Goal: Transaction & Acquisition: Book appointment/travel/reservation

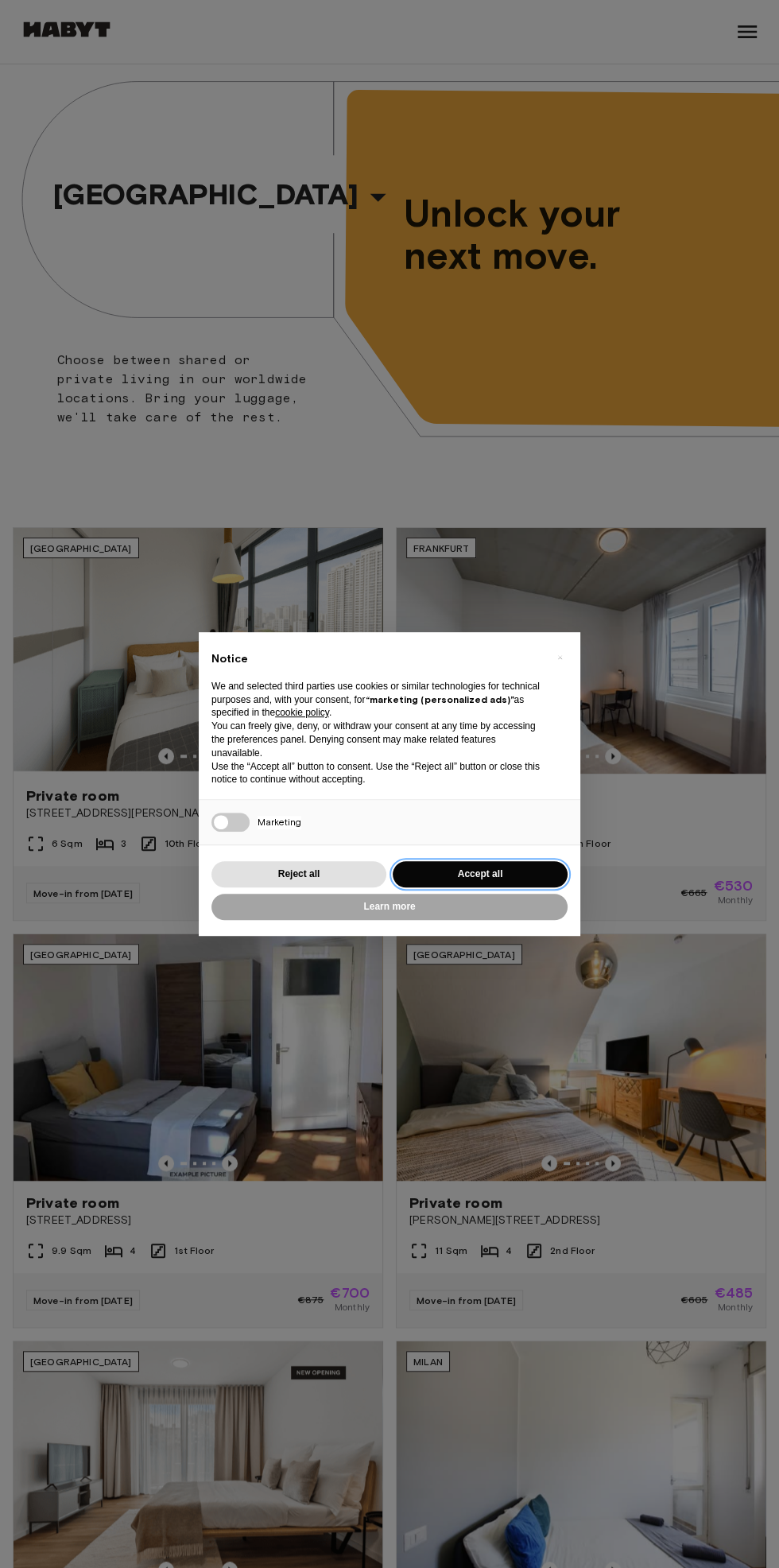
click at [503, 868] on button "Accept all" at bounding box center [480, 874] width 175 height 26
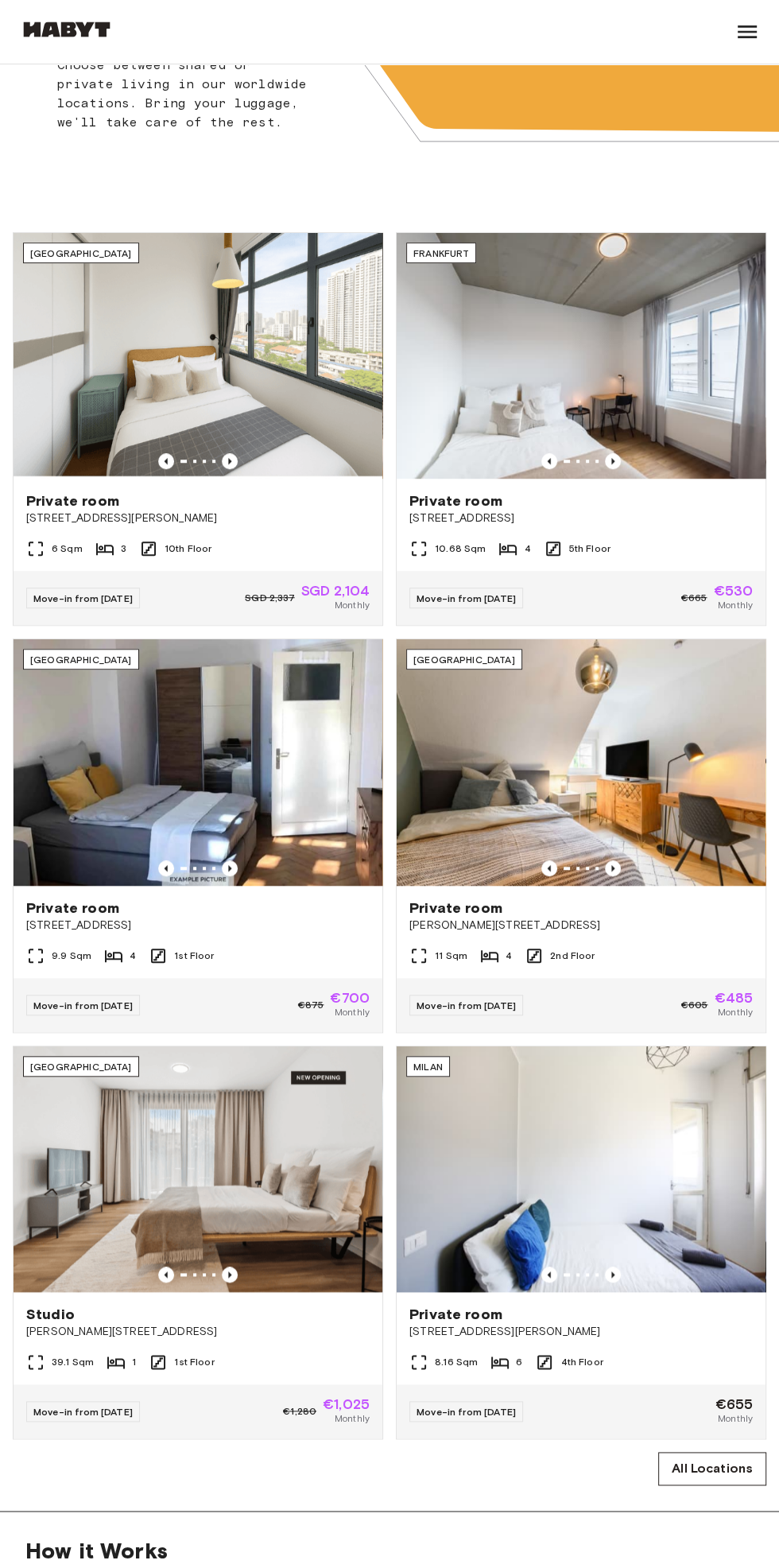
scroll to position [306, 0]
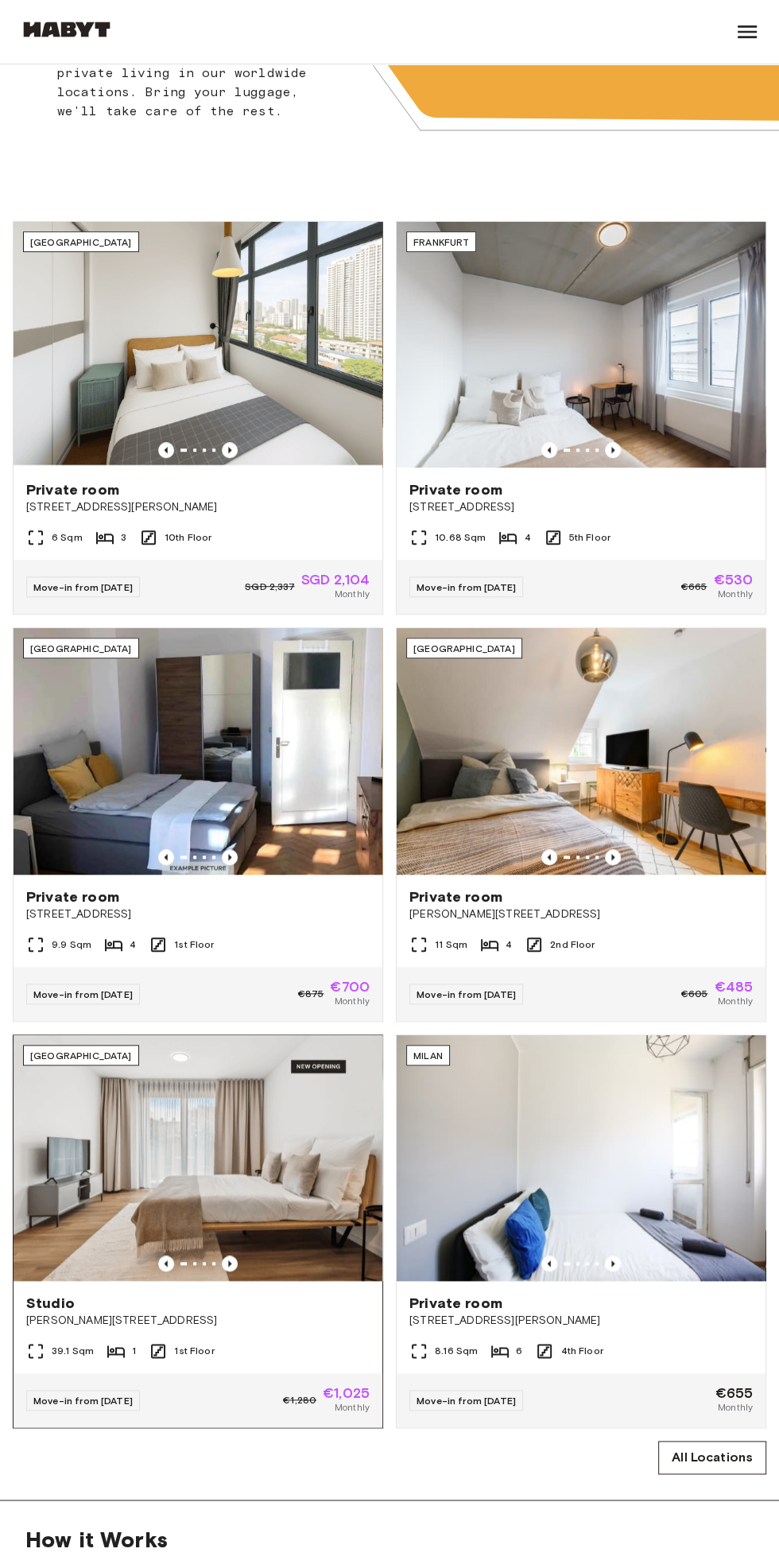
click at [77, 1159] on img at bounding box center [198, 1158] width 369 height 245
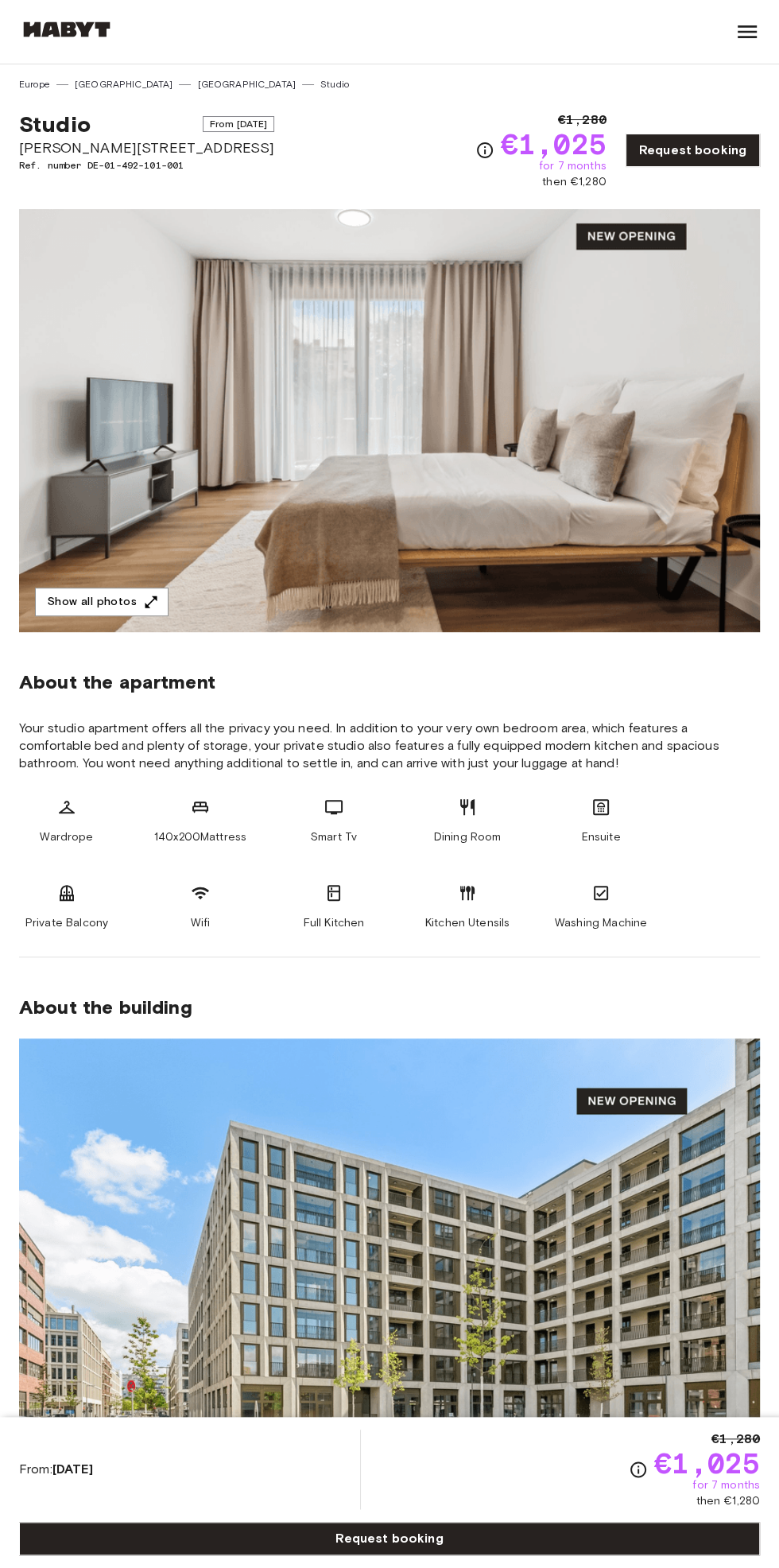
click at [81, 503] on img at bounding box center [390, 420] width 741 height 423
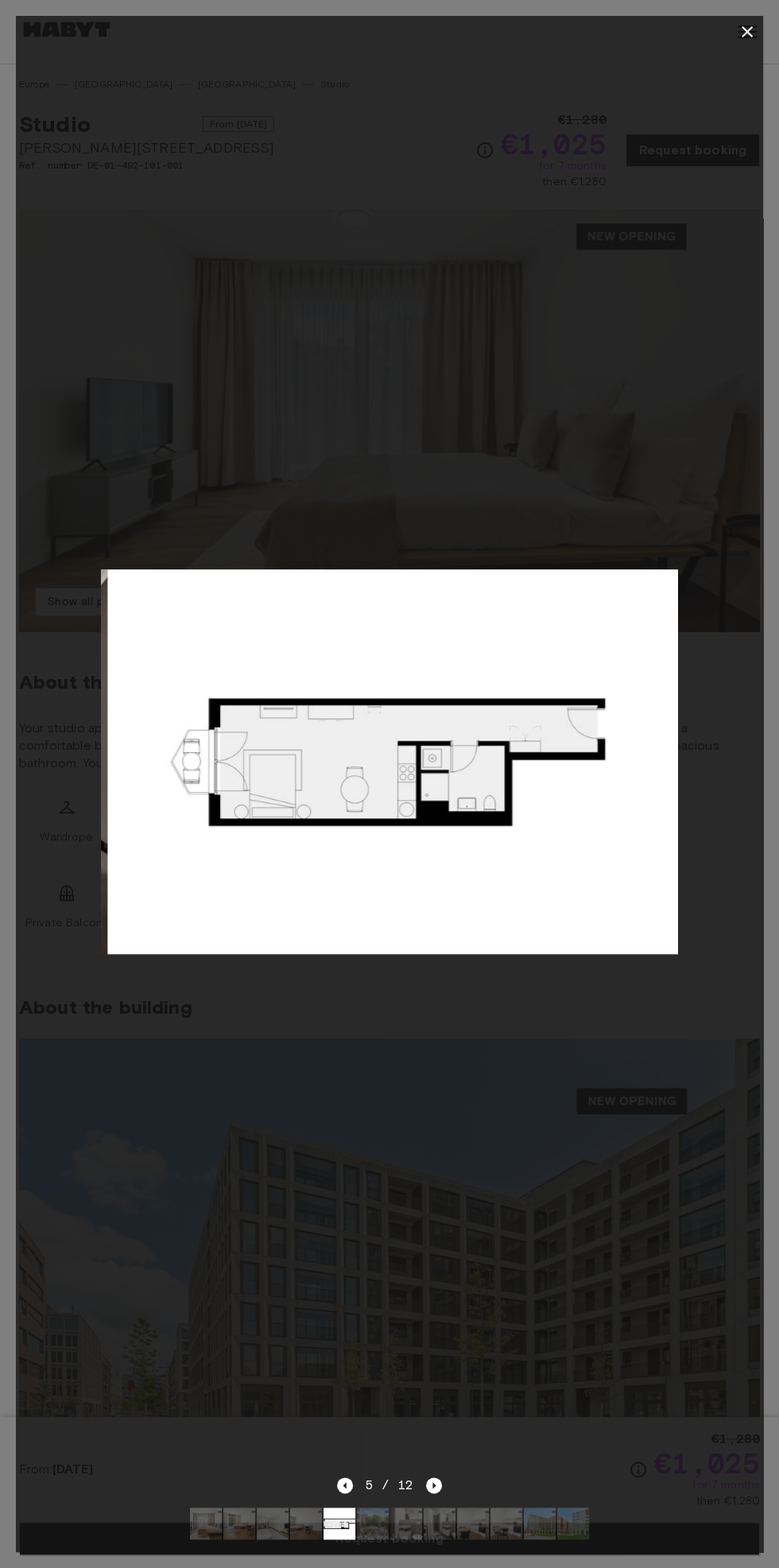
click at [712, 32] on div at bounding box center [389, 32] width 747 height 32
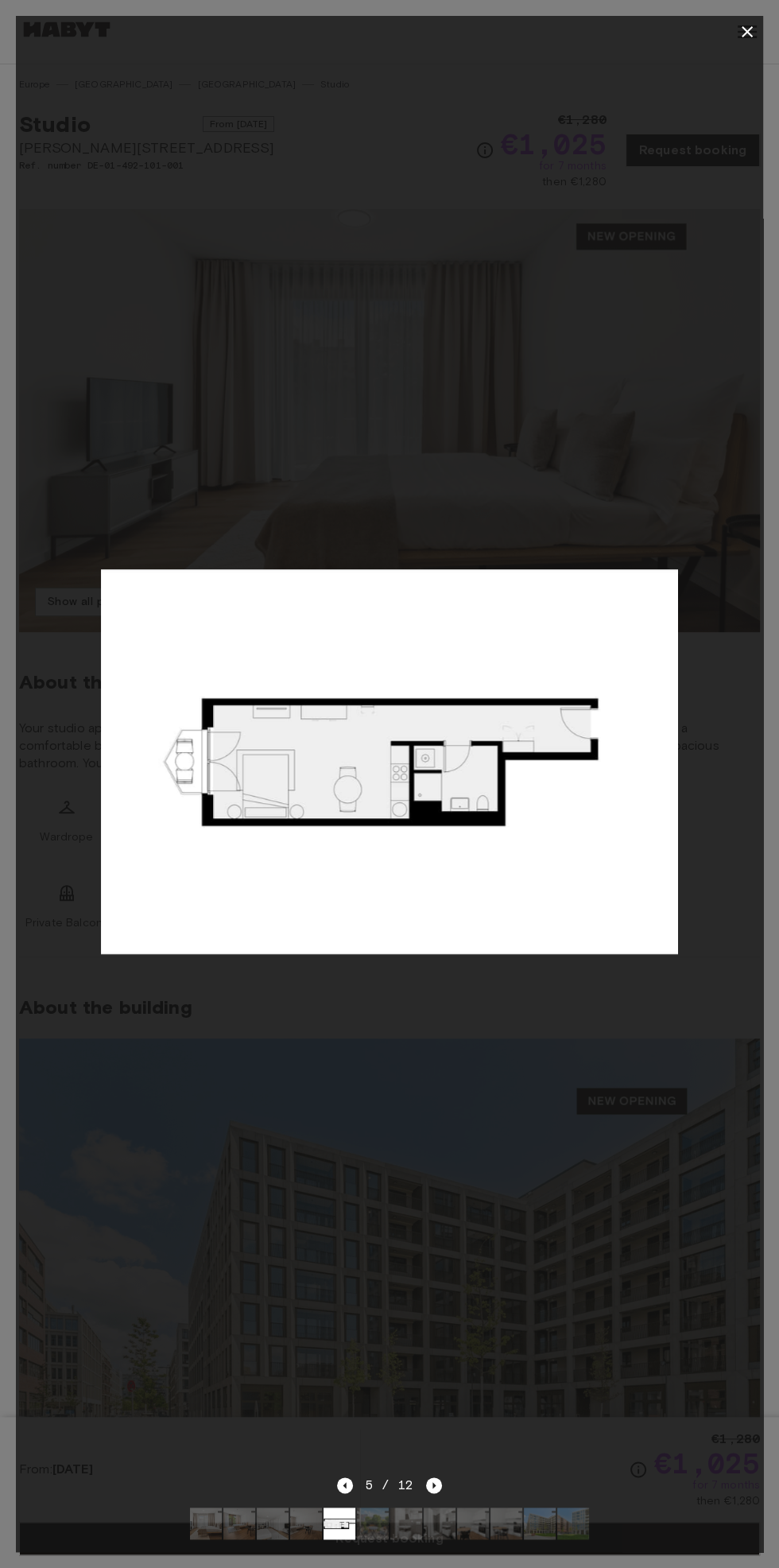
click at [710, 38] on div at bounding box center [389, 32] width 747 height 32
click at [735, 35] on button "button" at bounding box center [747, 32] width 32 height 32
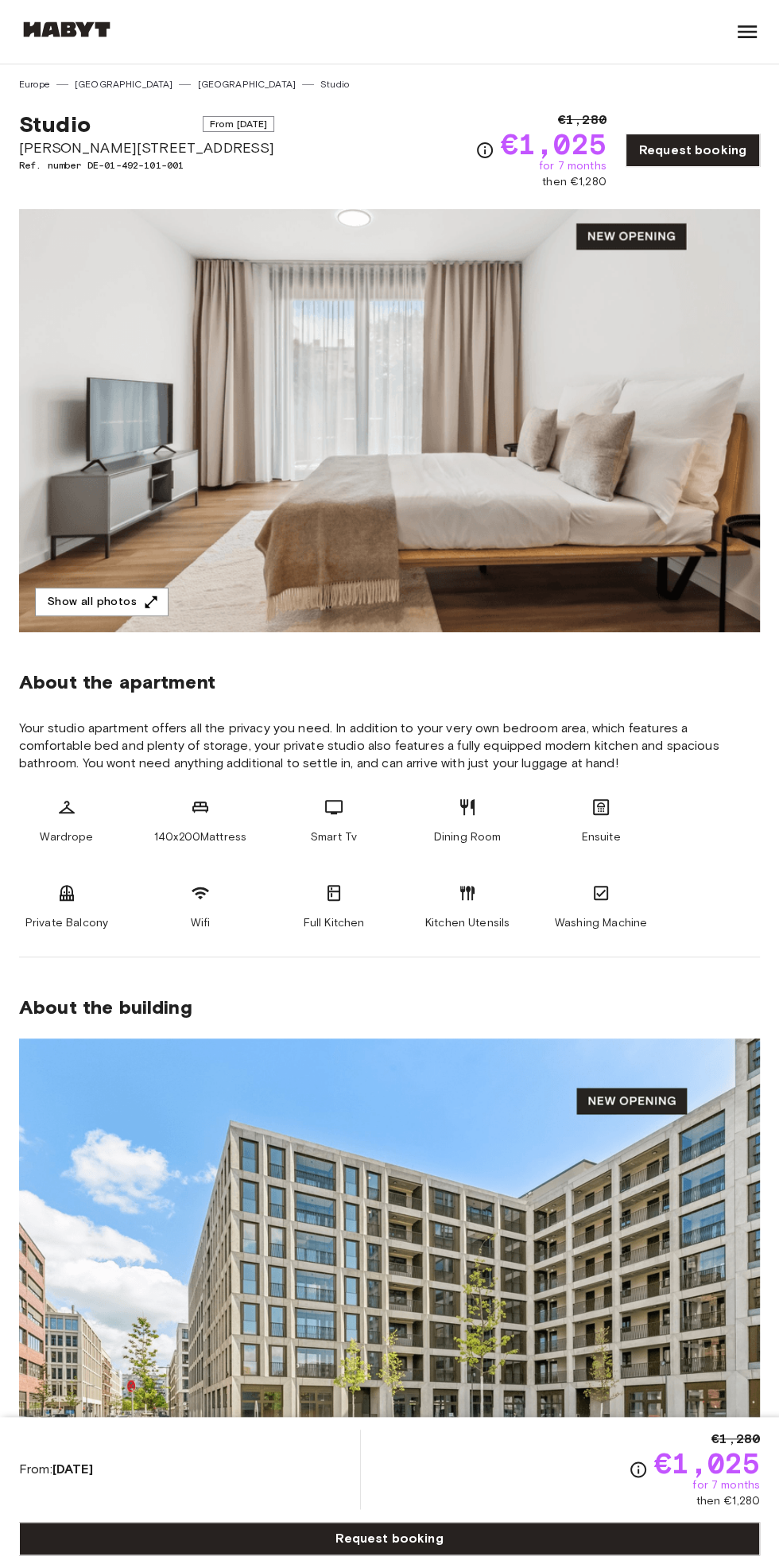
click at [507, 485] on img at bounding box center [390, 420] width 741 height 423
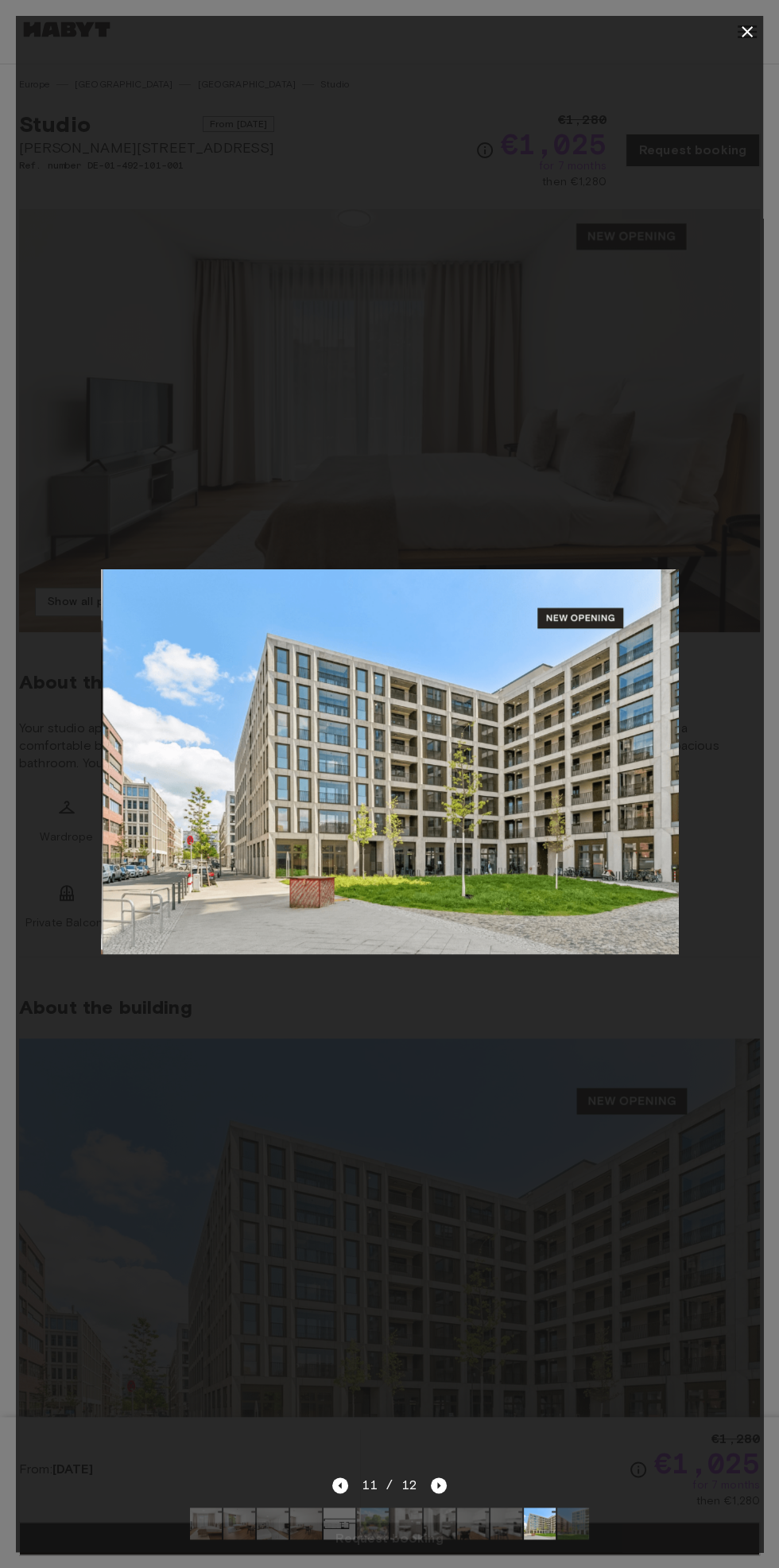
click at [753, 26] on icon "button" at bounding box center [747, 32] width 19 height 19
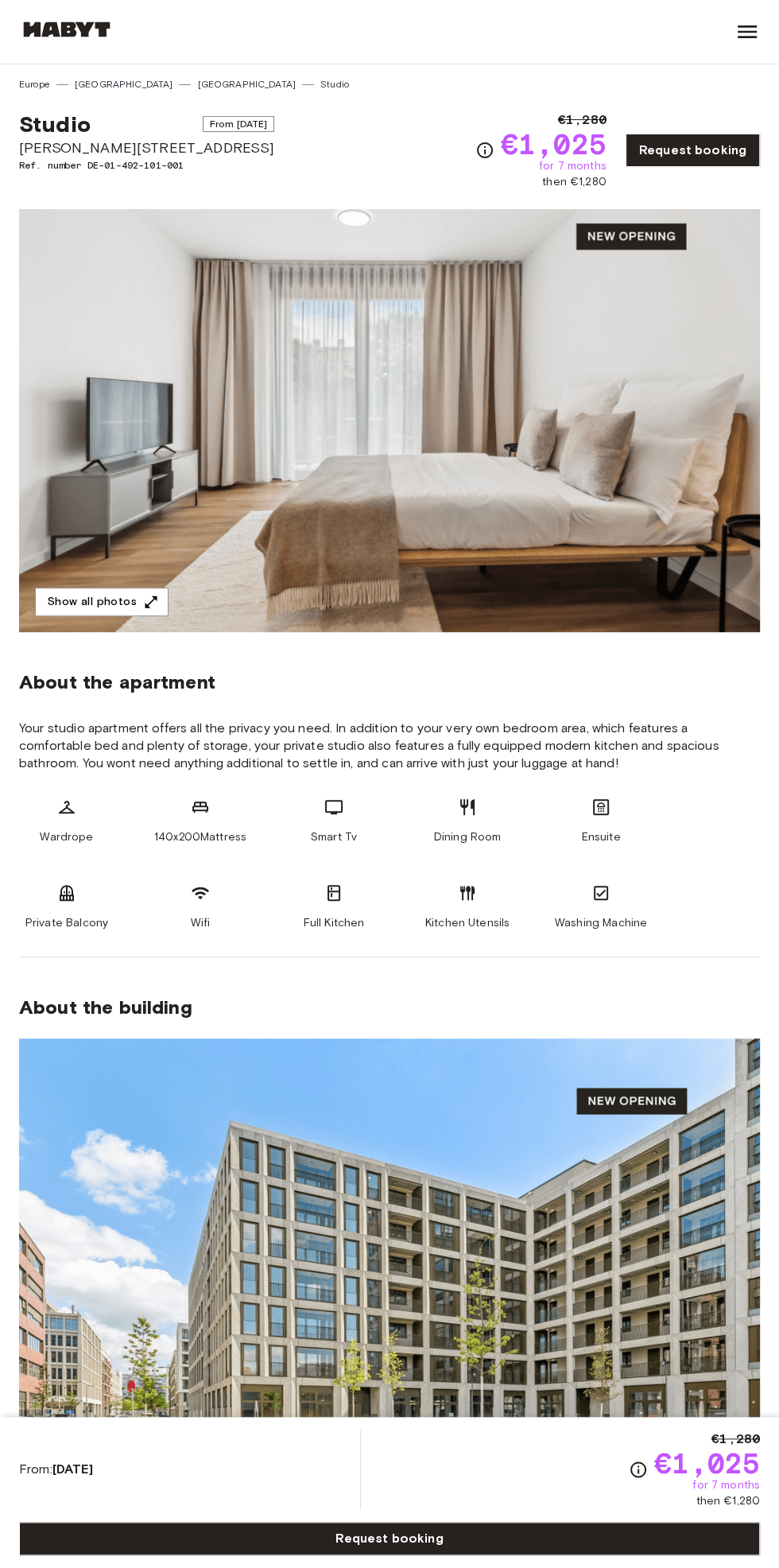
click at [742, 25] on icon at bounding box center [747, 32] width 26 height 26
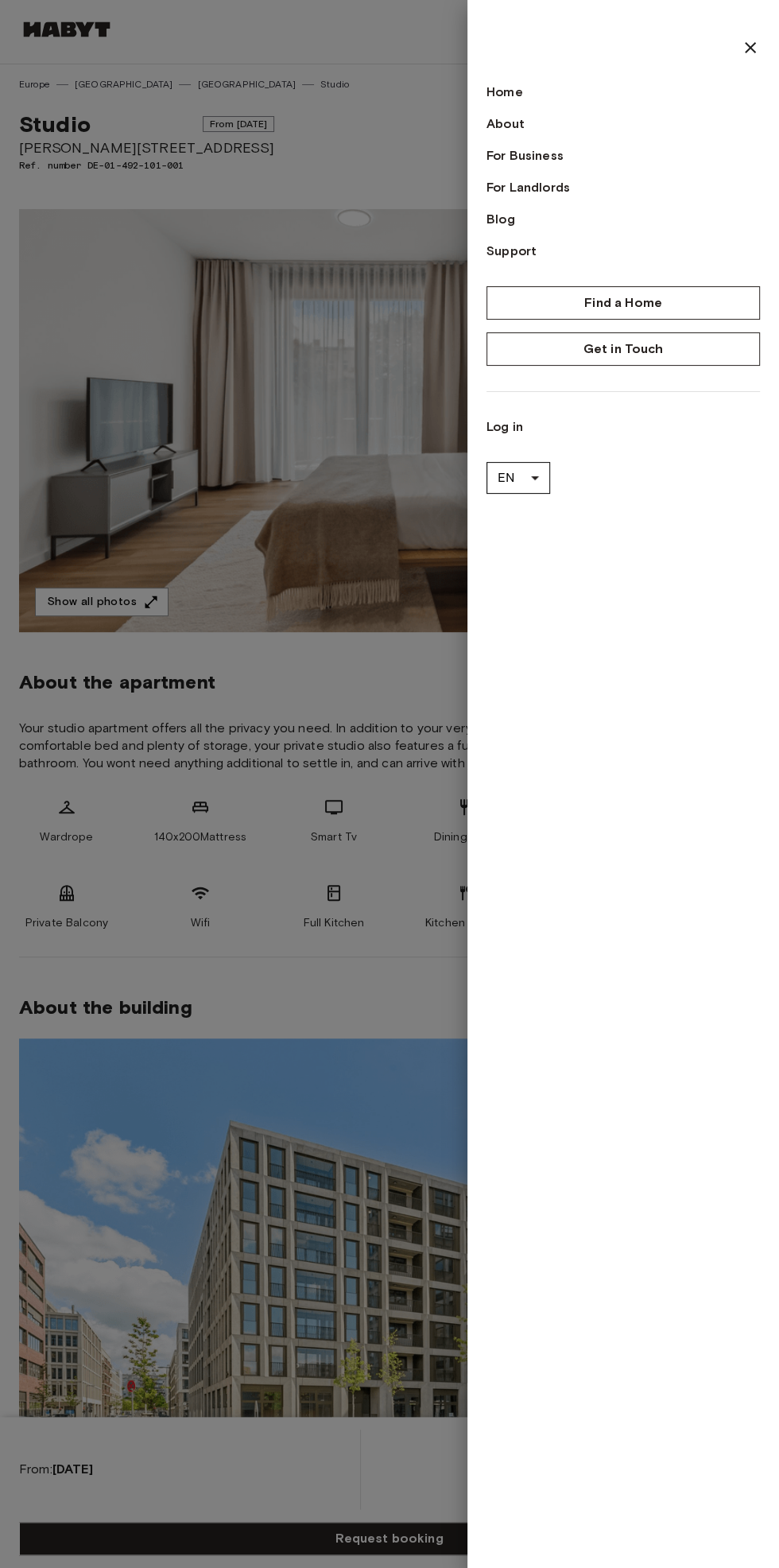
click at [86, 353] on div at bounding box center [389, 784] width 779 height 1568
